Goal: Transaction & Acquisition: Book appointment/travel/reservation

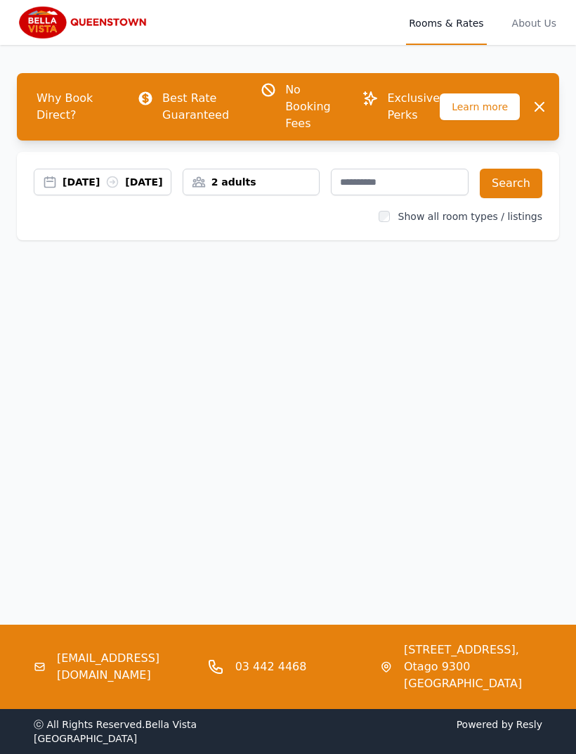
click at [75, 188] on div "[DATE] [DATE]" at bounding box center [117, 182] width 108 height 14
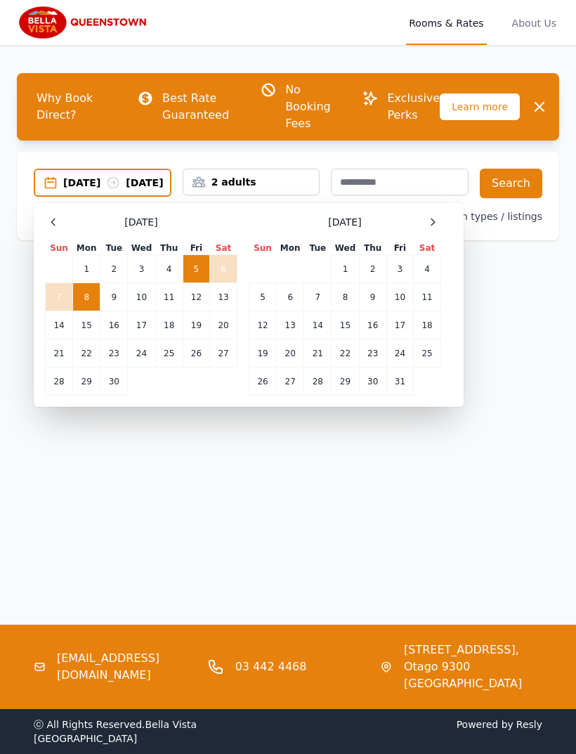
click at [430, 340] on td "18" at bounding box center [427, 325] width 27 height 28
click at [262, 378] on td "26" at bounding box center [263, 382] width 27 height 28
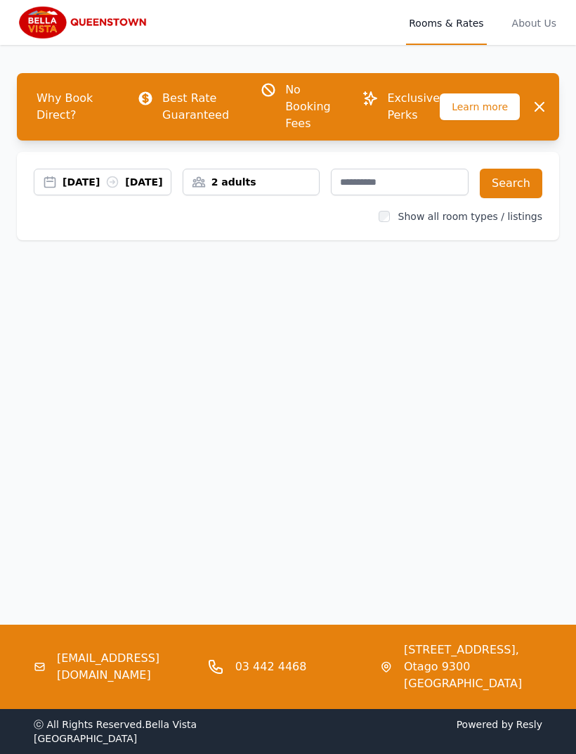
click at [512, 183] on button "Search" at bounding box center [511, 184] width 63 height 30
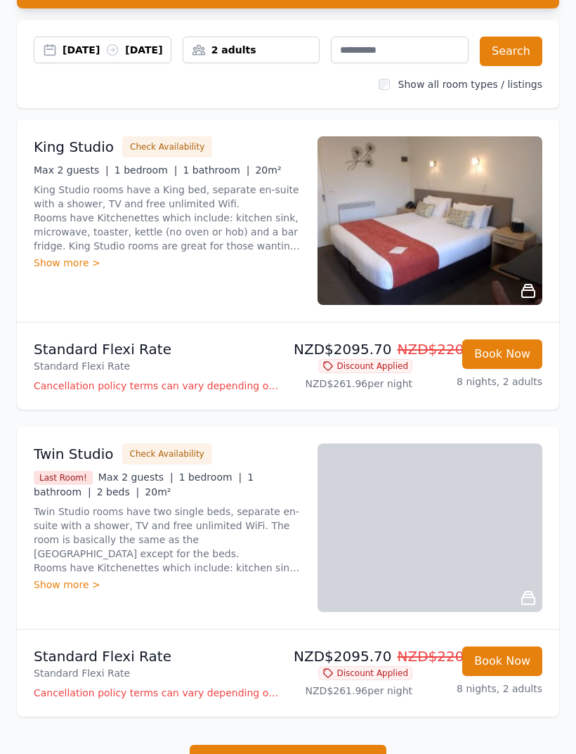
scroll to position [131, 0]
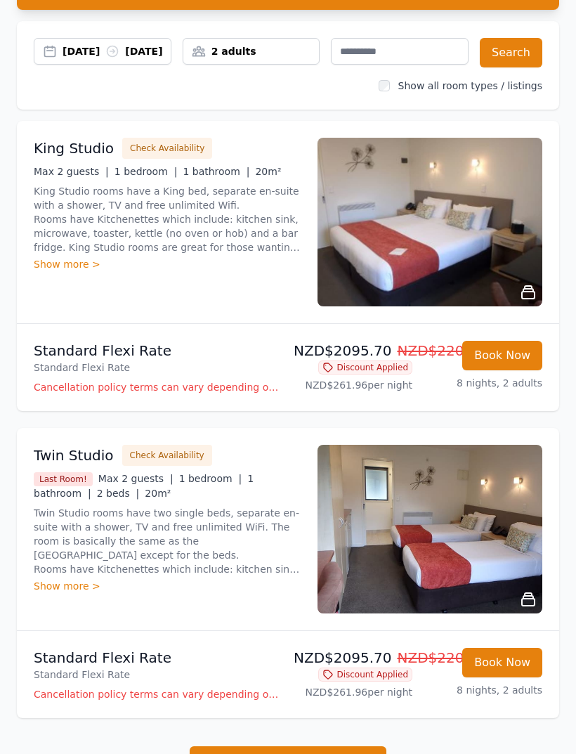
click at [75, 271] on div "Show more >" at bounding box center [167, 264] width 267 height 14
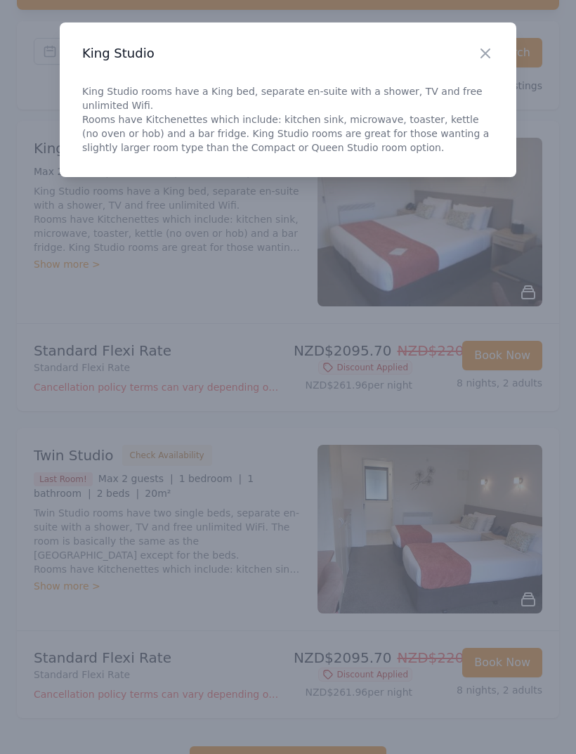
click at [480, 56] on icon "button" at bounding box center [485, 53] width 17 height 17
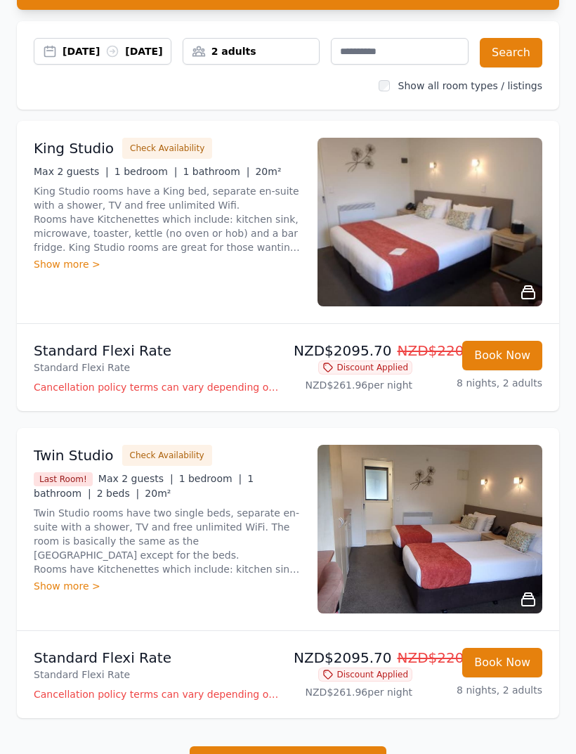
click at [167, 159] on button "Check Availability" at bounding box center [167, 148] width 90 height 21
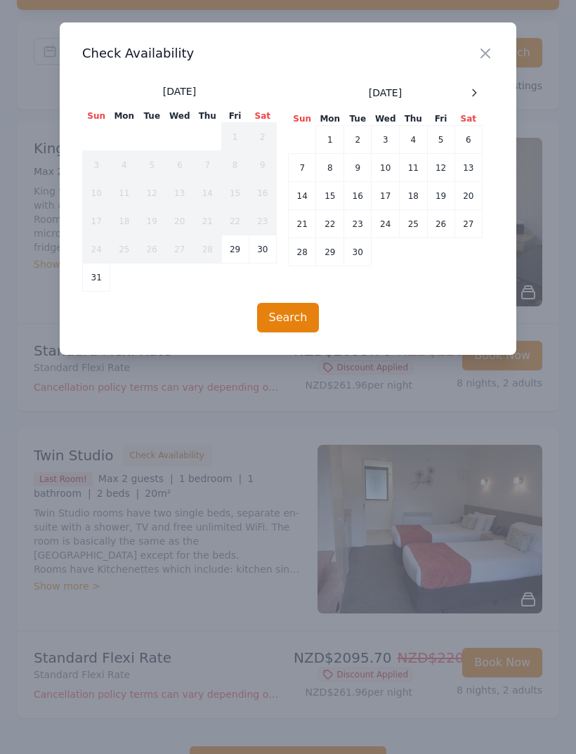
click at [472, 99] on div at bounding box center [474, 92] width 17 height 17
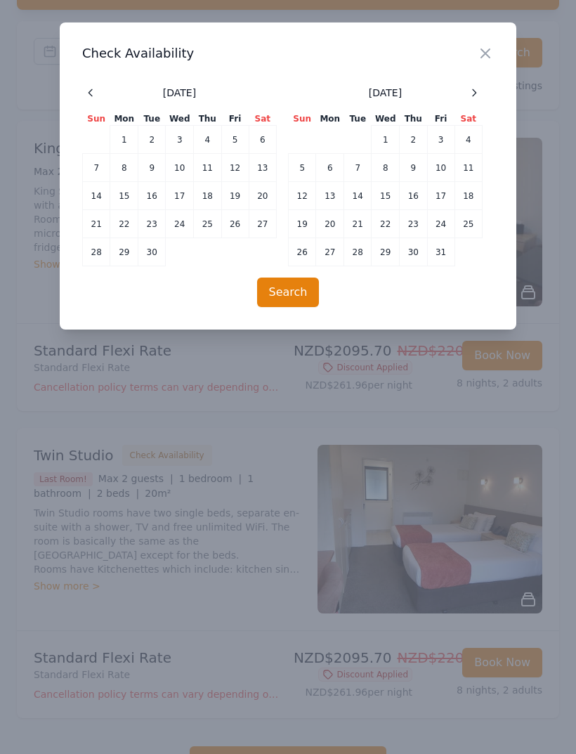
click at [491, 60] on icon "button" at bounding box center [485, 53] width 17 height 17
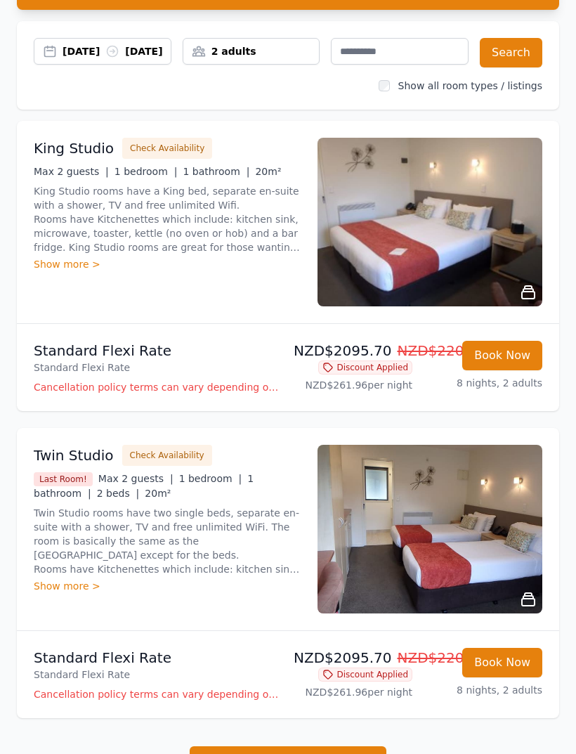
click at [195, 394] on p "Cancellation policy terms can vary depending on the promotion employed and the …" at bounding box center [158, 387] width 249 height 14
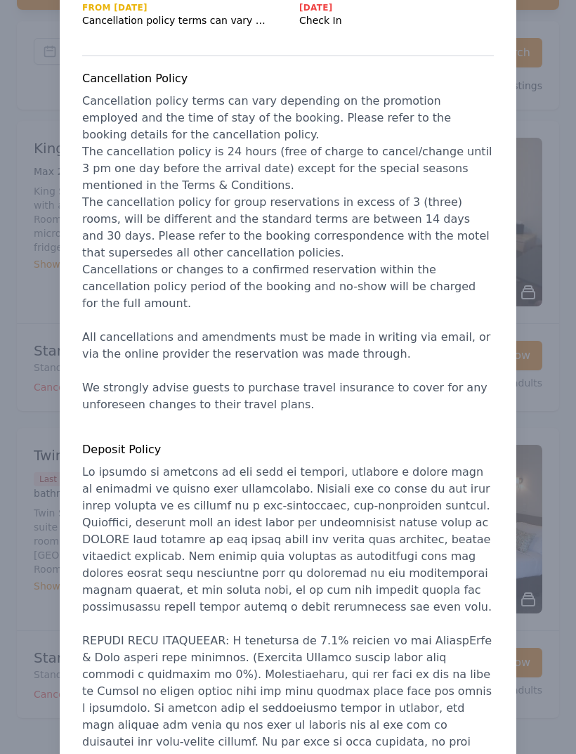
scroll to position [88, 0]
